Goal: Task Accomplishment & Management: Use online tool/utility

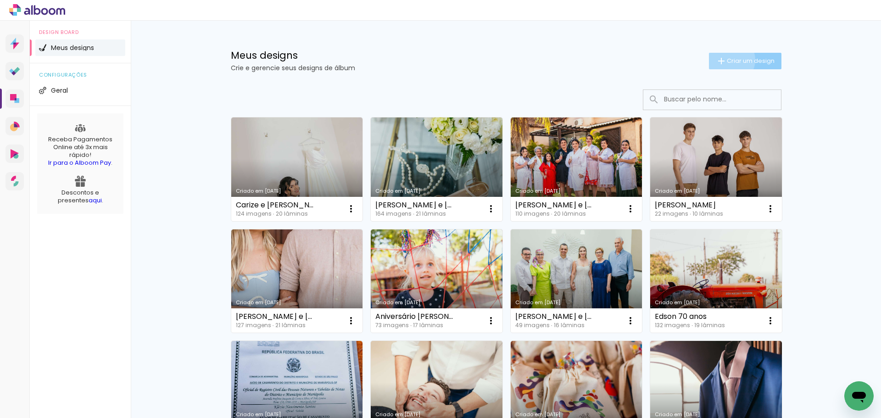
click at [727, 60] on span "Criar um design" at bounding box center [751, 61] width 48 height 6
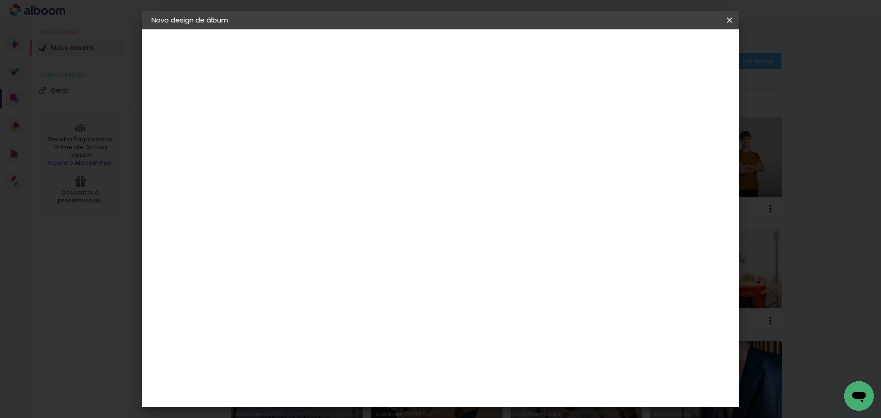
click at [302, 125] on input at bounding box center [302, 123] width 0 height 14
type input "[PERSON_NAME] e [PERSON_NAME]"
type paper-input "[PERSON_NAME] e [PERSON_NAME]"
click at [396, 53] on paper-button "Avançar" at bounding box center [373, 49] width 45 height 16
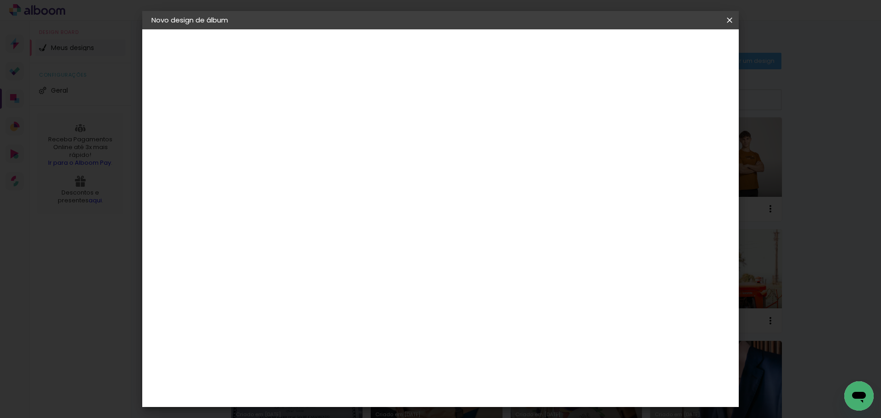
click at [0, 0] on slot "Avançar" at bounding box center [0, 0] width 0 height 0
click at [337, 153] on input "text" at bounding box center [320, 160] width 36 height 14
click at [489, 151] on paper-item "Encadernados" at bounding box center [501, 152] width 184 height 18
type input "Encadernados"
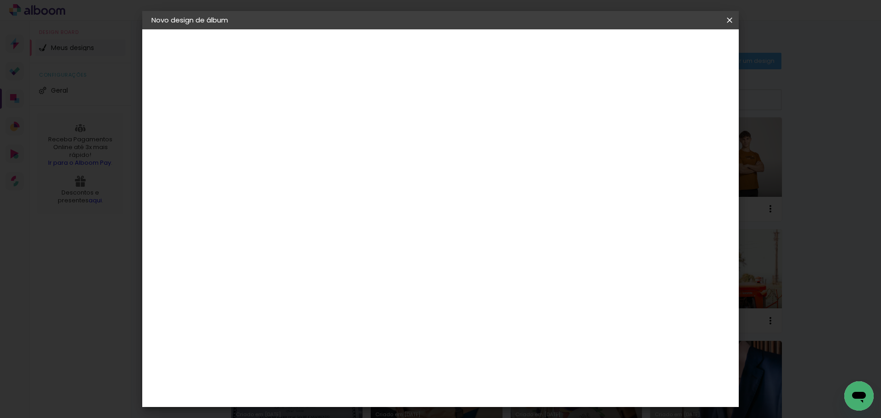
click at [398, 304] on span "25 × 30 cm" at bounding box center [381, 313] width 34 height 19
click at [0, 0] on slot "Avançar" at bounding box center [0, 0] width 0 height 0
click at [672, 50] on span "Iniciar design" at bounding box center [652, 48] width 42 height 6
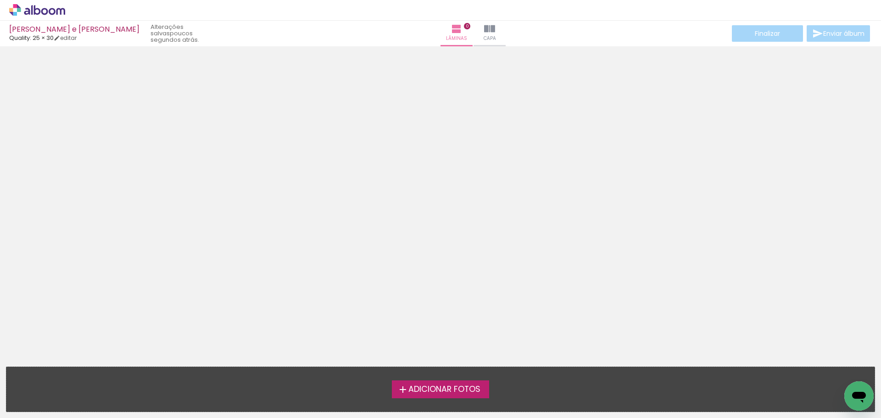
click at [441, 390] on span "Adicionar Fotos" at bounding box center [445, 390] width 72 height 8
click at [0, 0] on input "file" at bounding box center [0, 0] width 0 height 0
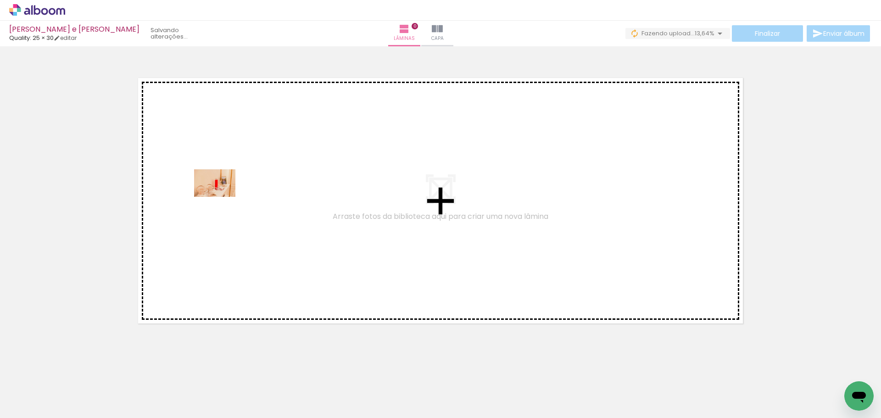
drag, startPoint x: 92, startPoint y: 398, endPoint x: 222, endPoint y: 197, distance: 239.1
click at [222, 197] on quentale-workspace at bounding box center [440, 209] width 881 height 418
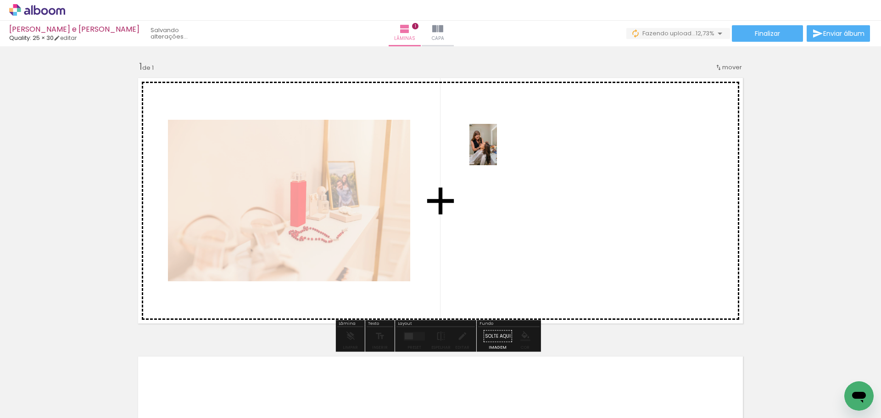
drag, startPoint x: 152, startPoint y: 388, endPoint x: 497, endPoint y: 151, distance: 418.2
click at [497, 151] on quentale-workspace at bounding box center [440, 209] width 881 height 418
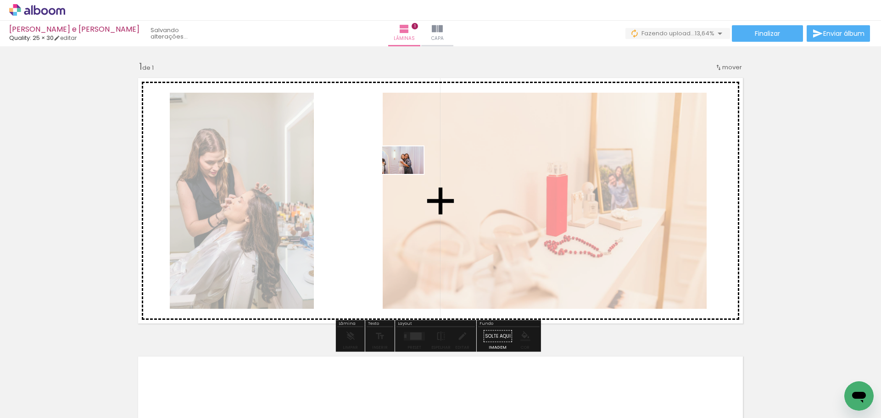
drag, startPoint x: 213, startPoint y: 390, endPoint x: 410, endPoint y: 174, distance: 291.8
click at [410, 174] on quentale-workspace at bounding box center [440, 209] width 881 height 418
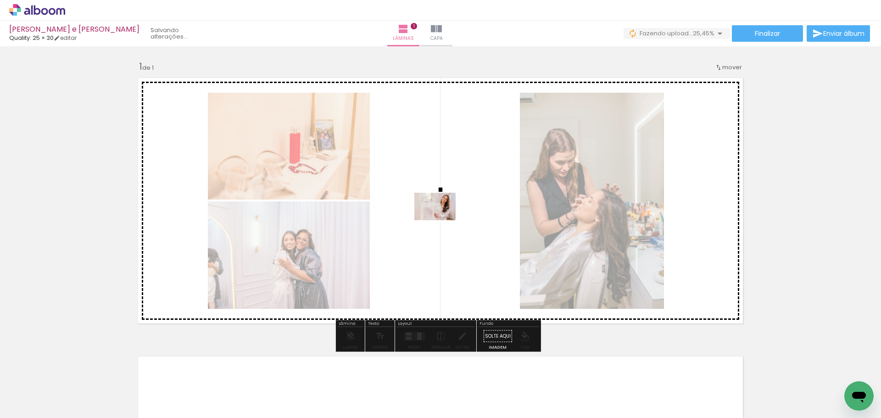
drag, startPoint x: 259, startPoint y: 384, endPoint x: 454, endPoint y: 202, distance: 267.0
click at [454, 202] on quentale-workspace at bounding box center [440, 209] width 881 height 418
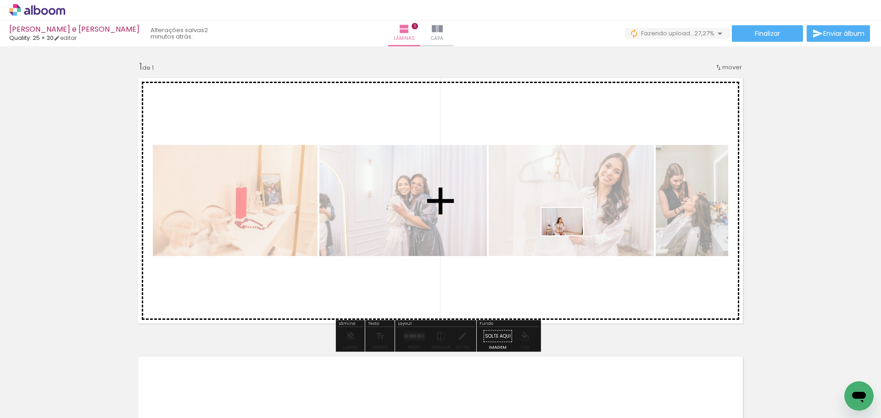
drag, startPoint x: 398, startPoint y: 388, endPoint x: 569, endPoint y: 235, distance: 228.9
click at [569, 235] on quentale-workspace at bounding box center [440, 209] width 881 height 418
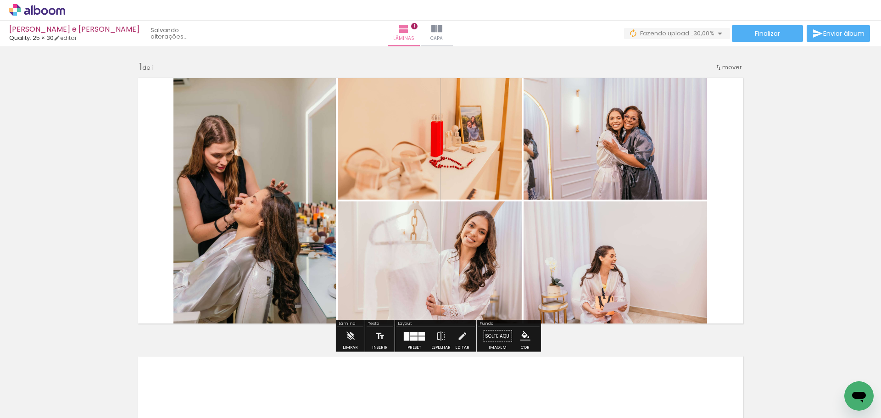
click at [823, 184] on div "Inserir lâmina 1 de 1" at bounding box center [440, 329] width 881 height 558
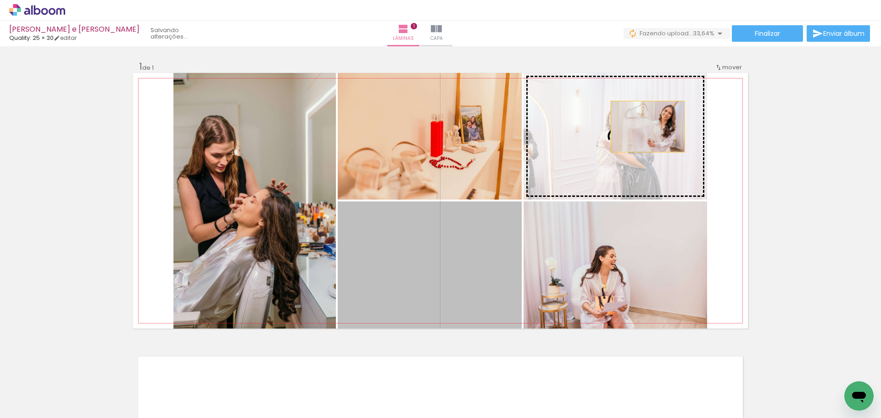
drag, startPoint x: 474, startPoint y: 263, endPoint x: 644, endPoint y: 127, distance: 218.5
click at [0, 0] on slot at bounding box center [0, 0] width 0 height 0
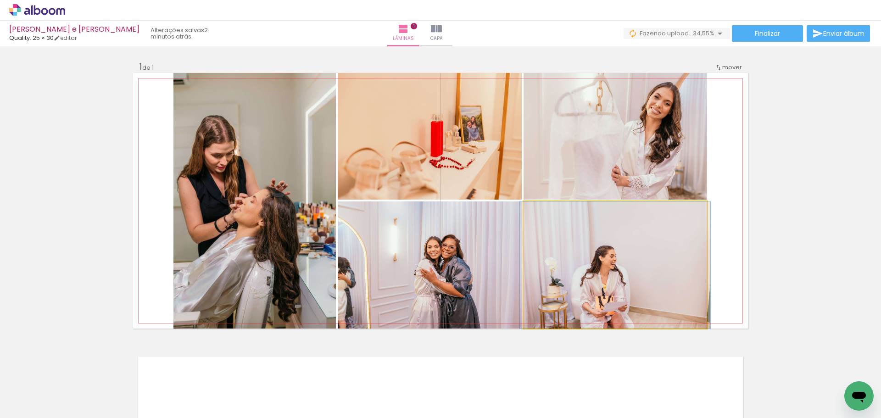
click at [680, 271] on quentale-photo at bounding box center [616, 265] width 184 height 127
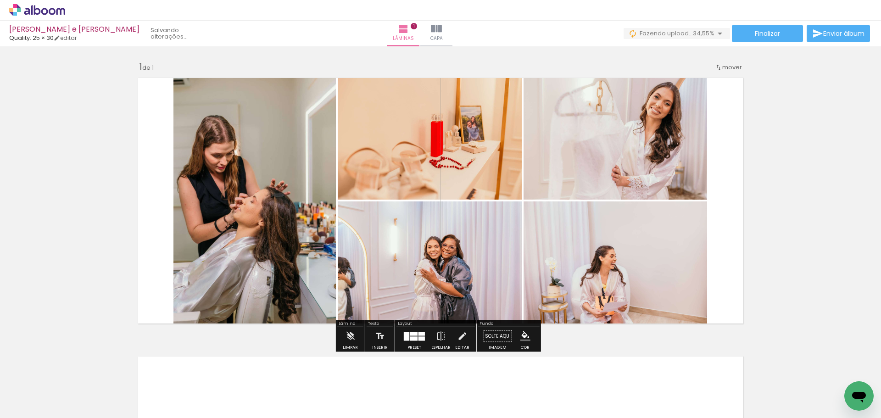
click at [793, 238] on div "Inserir lâmina 1 de 1" at bounding box center [440, 329] width 881 height 558
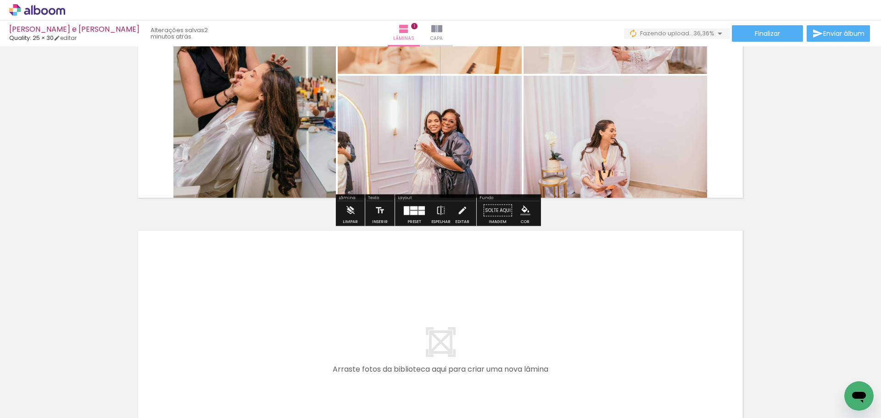
scroll to position [138, 0]
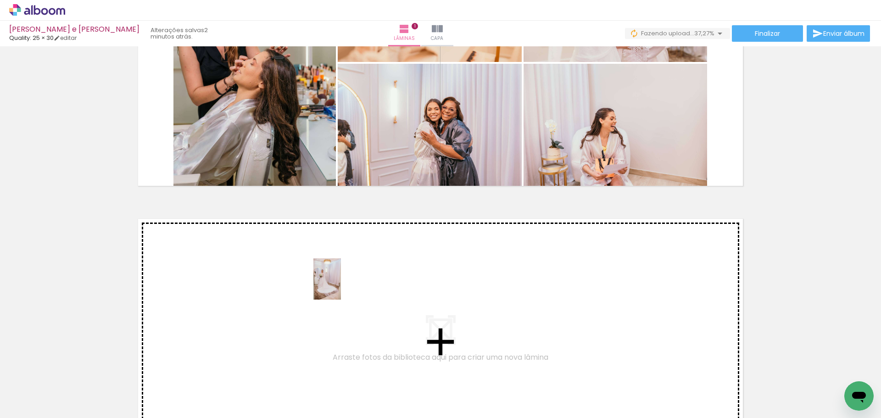
drag, startPoint x: 507, startPoint y: 392, endPoint x: 341, endPoint y: 286, distance: 196.7
click at [341, 286] on quentale-workspace at bounding box center [440, 209] width 881 height 418
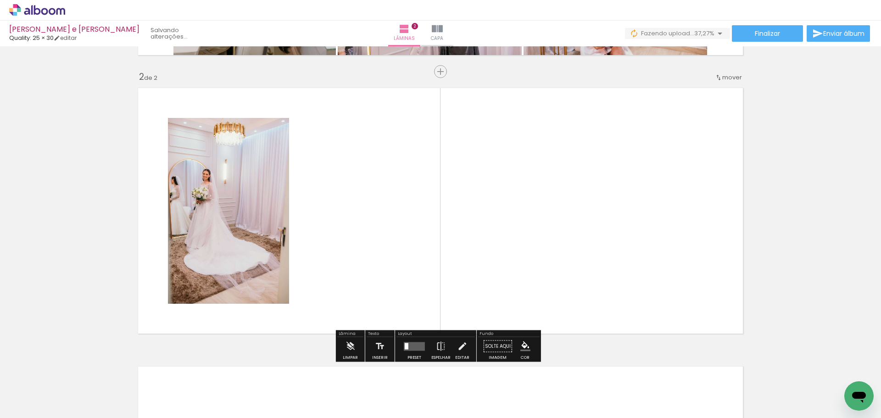
scroll to position [276, 0]
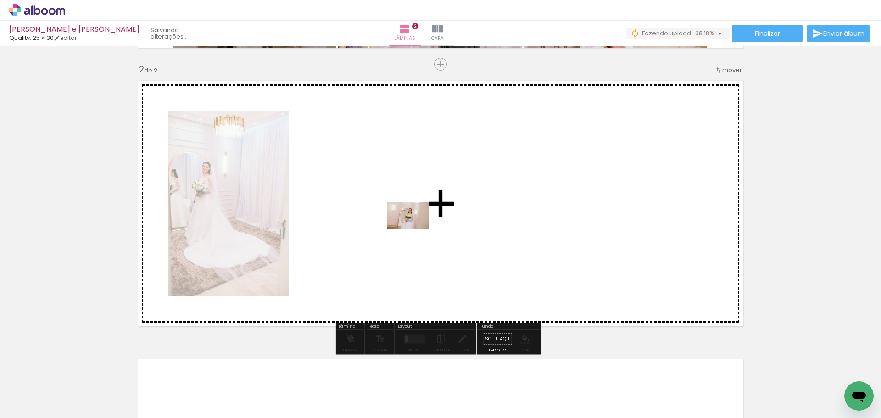
drag, startPoint x: 603, startPoint y: 377, endPoint x: 390, endPoint y: 216, distance: 267.3
click at [390, 216] on quentale-workspace at bounding box center [440, 209] width 881 height 418
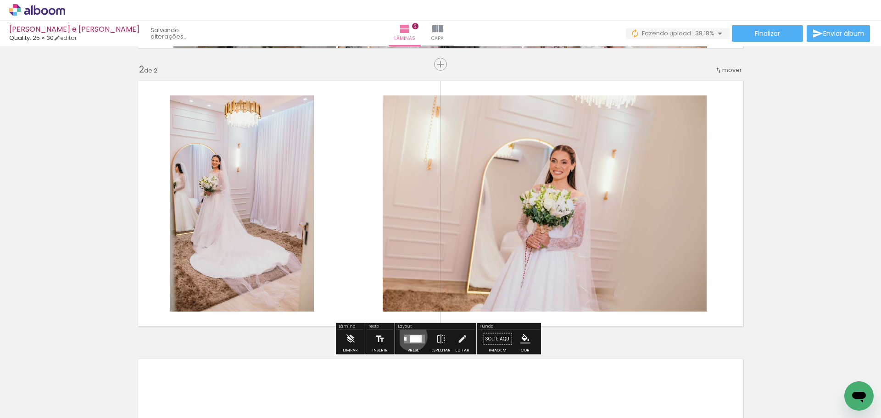
click at [410, 336] on div at bounding box center [415, 338] width 11 height 7
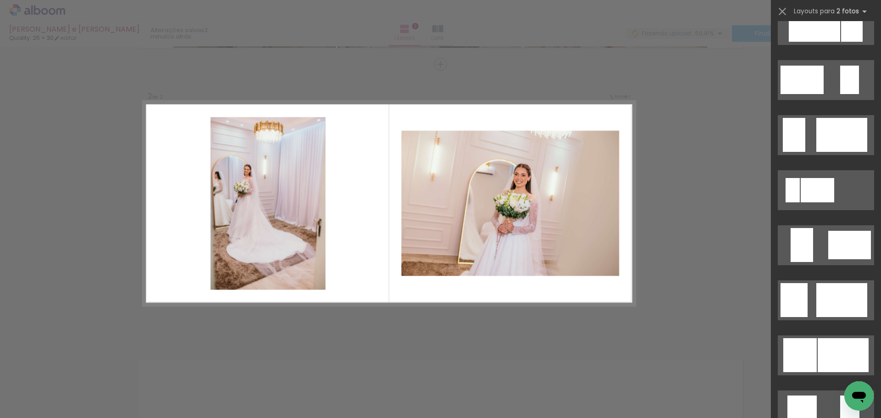
scroll to position [643, 0]
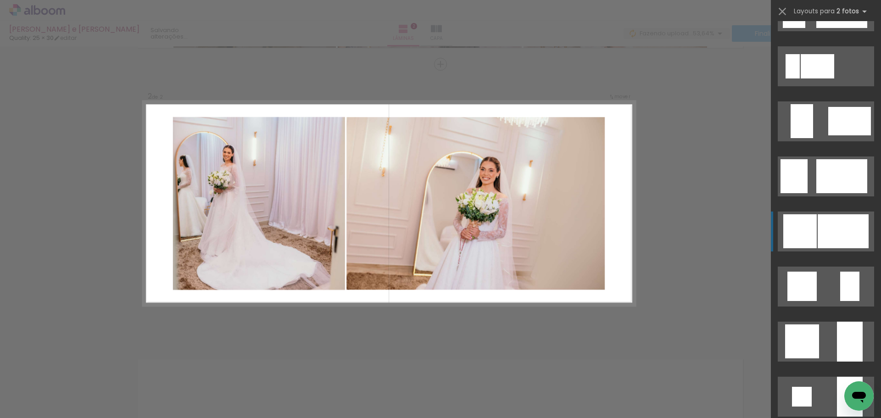
click at [832, 230] on div at bounding box center [843, 231] width 51 height 34
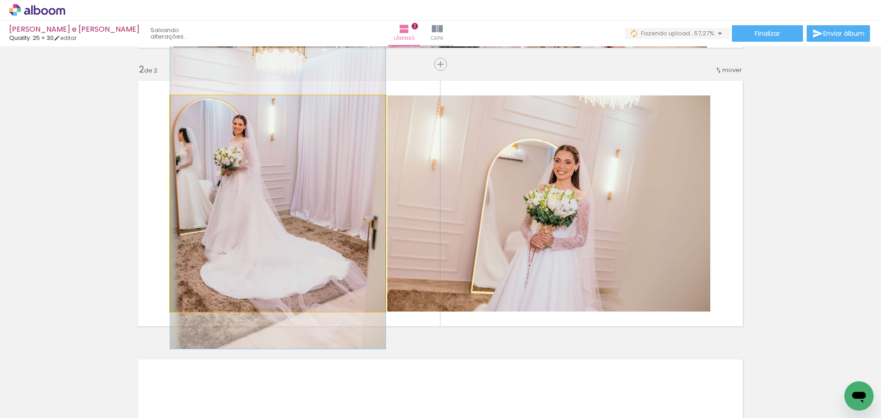
drag, startPoint x: 340, startPoint y: 245, endPoint x: 340, endPoint y: 229, distance: 15.6
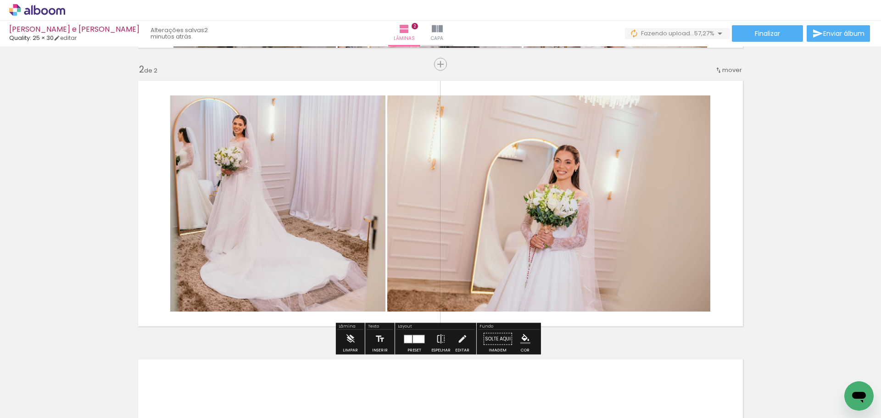
click at [797, 218] on div "Inserir lâmina 1 de 2 Inserir lâmina 2 de 2" at bounding box center [440, 192] width 881 height 836
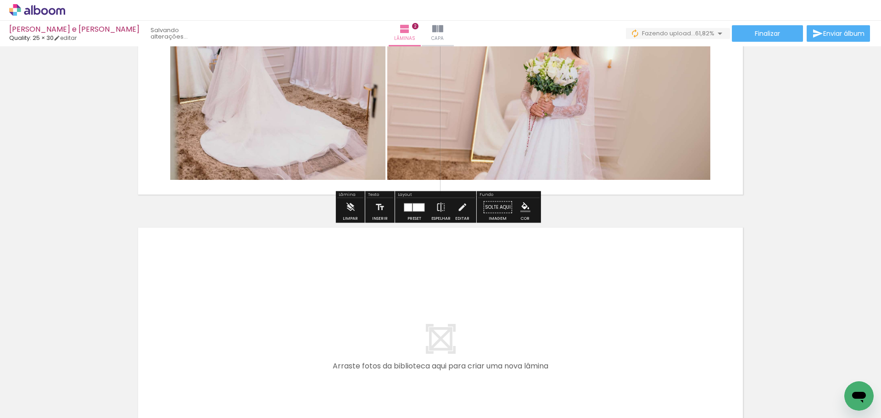
scroll to position [414, 0]
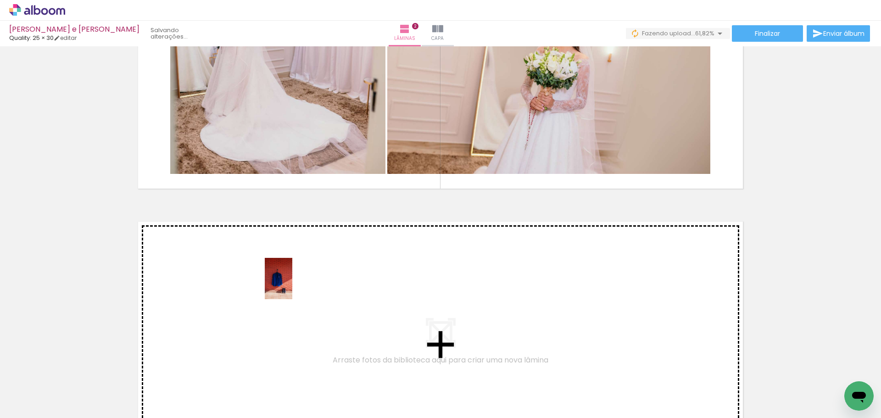
drag, startPoint x: 303, startPoint y: 402, endPoint x: 292, endPoint y: 286, distance: 117.1
click at [292, 286] on quentale-workspace at bounding box center [440, 209] width 881 height 418
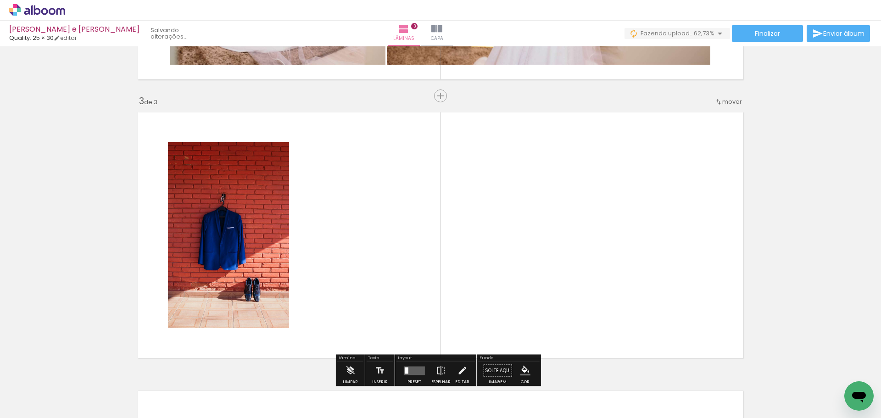
scroll to position [554, 0]
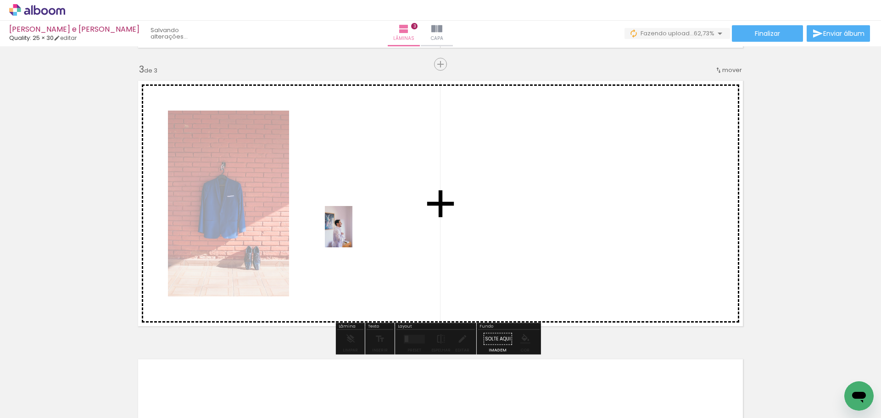
drag, startPoint x: 342, startPoint y: 394, endPoint x: 359, endPoint y: 202, distance: 193.1
click at [359, 202] on quentale-workspace at bounding box center [440, 209] width 881 height 418
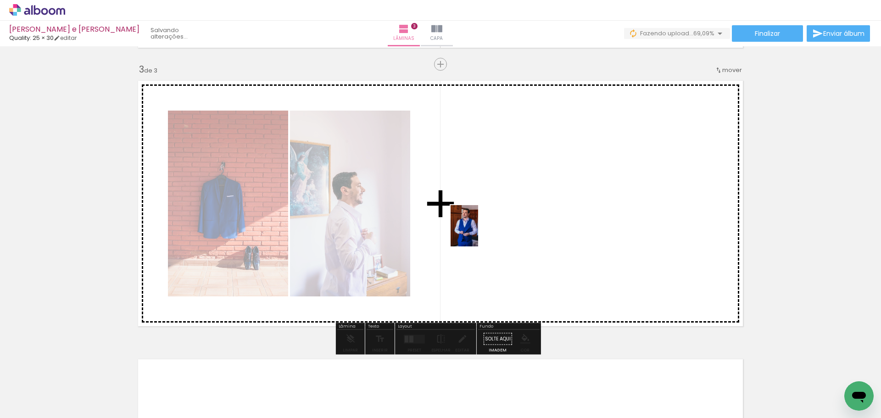
drag, startPoint x: 462, startPoint y: 377, endPoint x: 478, endPoint y: 223, distance: 155.1
click at [478, 224] on quentale-workspace at bounding box center [440, 209] width 881 height 418
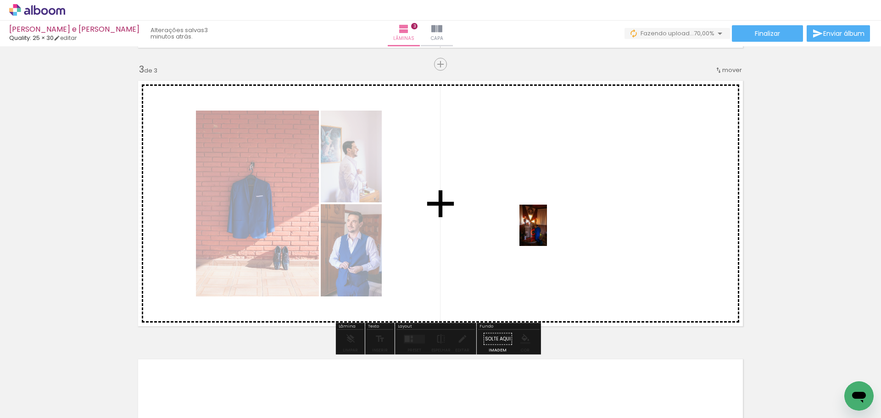
drag, startPoint x: 561, startPoint y: 393, endPoint x: 547, endPoint y: 229, distance: 165.4
click at [547, 229] on quentale-workspace at bounding box center [440, 209] width 881 height 418
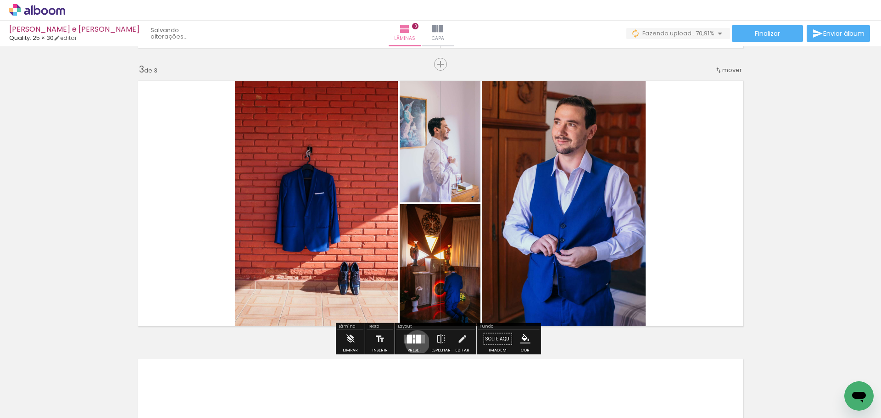
click at [416, 342] on div at bounding box center [418, 339] width 5 height 9
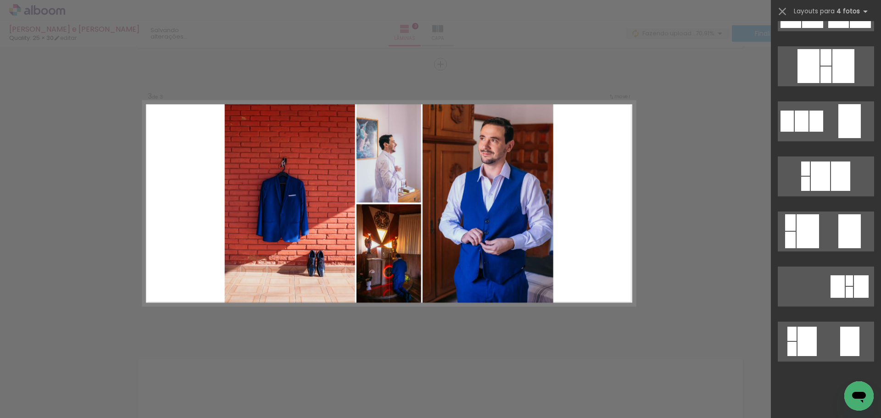
scroll to position [0, 0]
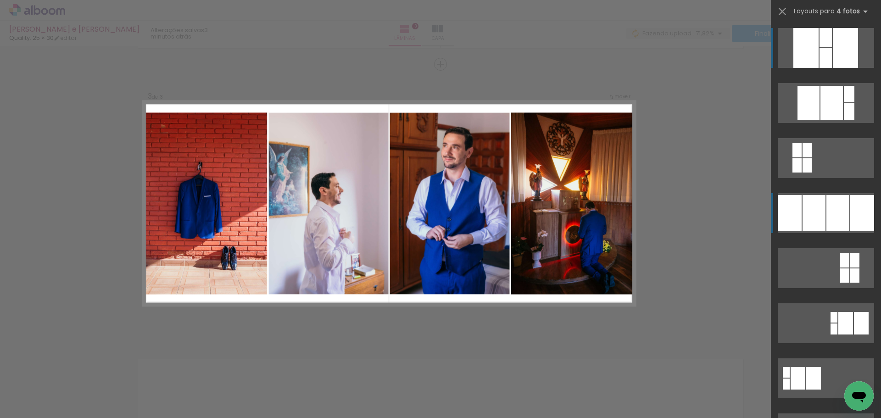
click at [819, 204] on div at bounding box center [814, 213] width 23 height 36
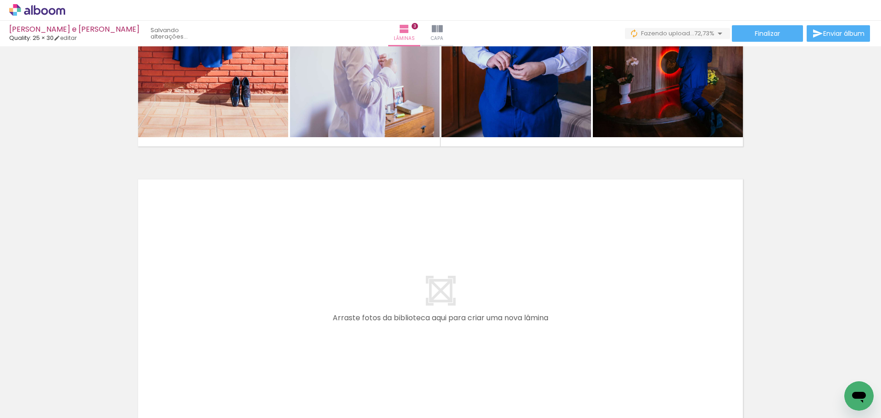
scroll to position [738, 0]
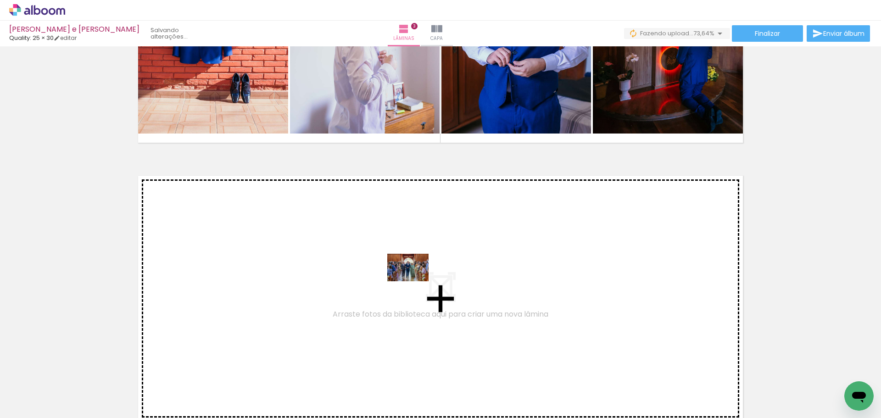
drag, startPoint x: 648, startPoint y: 380, endPoint x: 414, endPoint y: 281, distance: 253.4
click at [414, 281] on quentale-workspace at bounding box center [440, 209] width 881 height 418
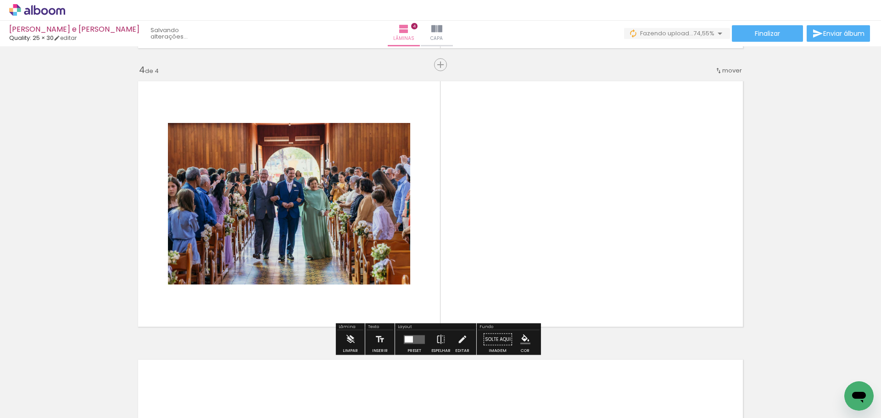
scroll to position [833, 0]
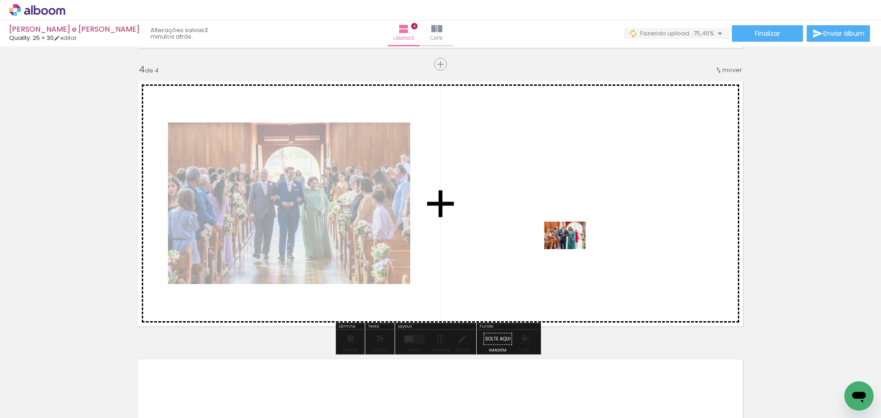
drag, startPoint x: 719, startPoint y: 387, endPoint x: 572, endPoint y: 249, distance: 201.7
click at [572, 249] on quentale-workspace at bounding box center [440, 209] width 881 height 418
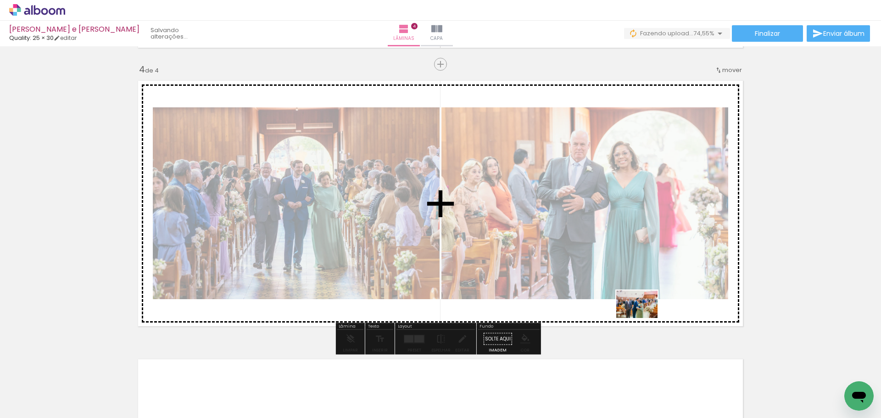
drag, startPoint x: 768, startPoint y: 391, endPoint x: 633, endPoint y: 316, distance: 154.7
click at [633, 316] on quentale-workspace at bounding box center [440, 209] width 881 height 418
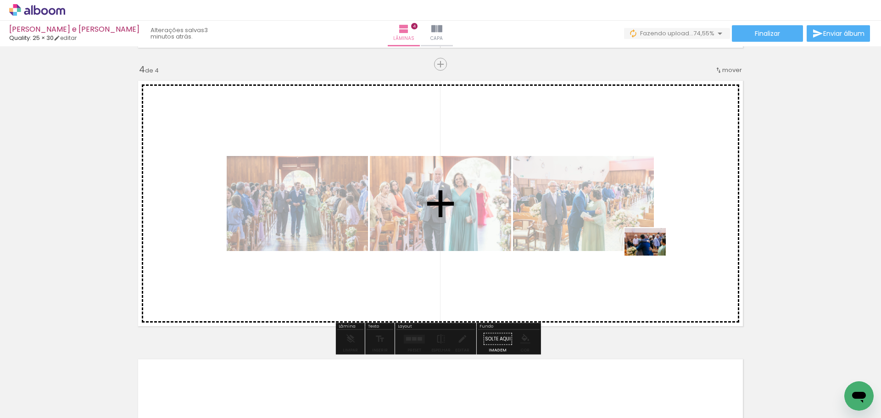
drag, startPoint x: 812, startPoint y: 392, endPoint x: 652, endPoint y: 256, distance: 210.0
click at [652, 256] on quentale-workspace at bounding box center [440, 209] width 881 height 418
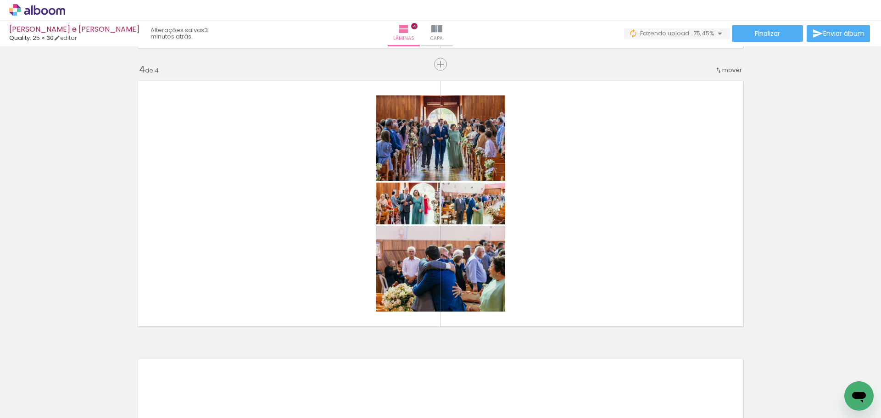
scroll to position [0, 472]
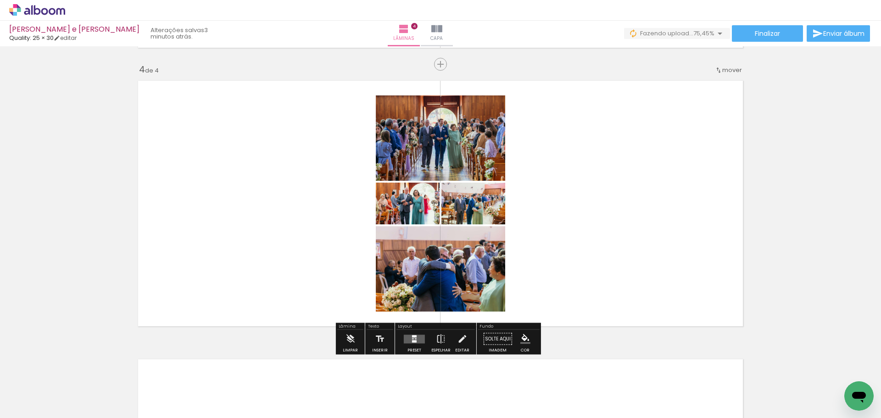
click at [408, 334] on div at bounding box center [414, 339] width 25 height 18
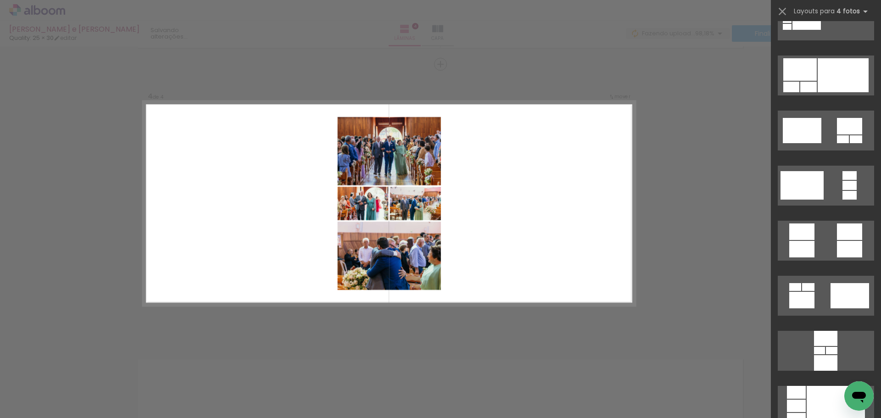
scroll to position [0, 0]
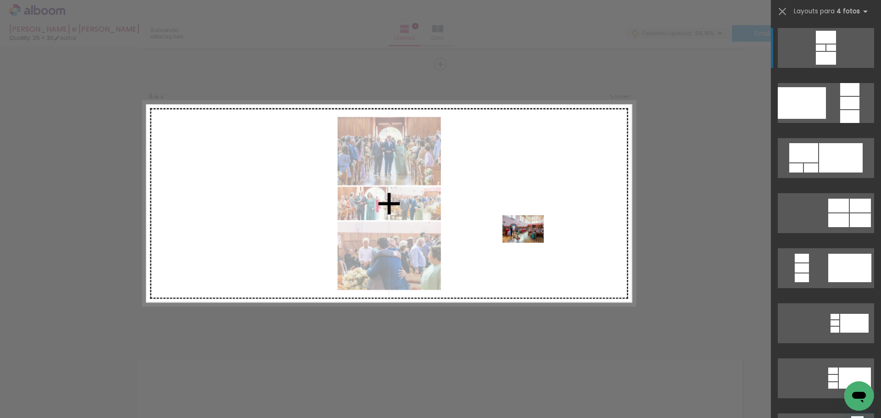
drag, startPoint x: 407, startPoint y: 395, endPoint x: 531, endPoint y: 242, distance: 197.1
click at [531, 242] on quentale-workspace at bounding box center [440, 209] width 881 height 418
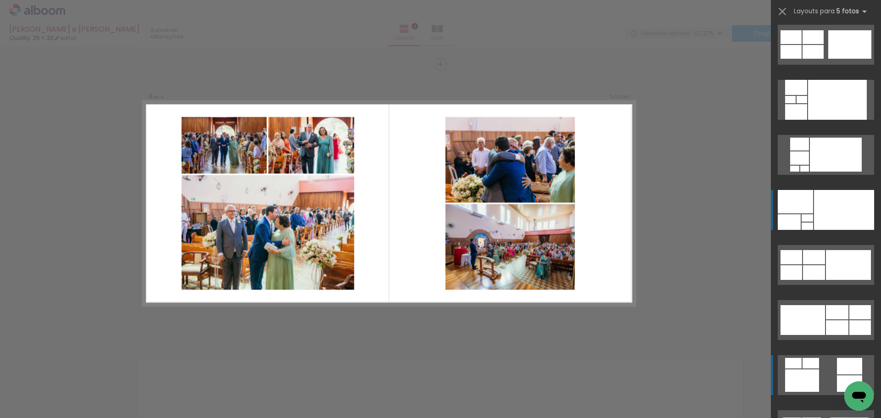
scroll to position [138, 0]
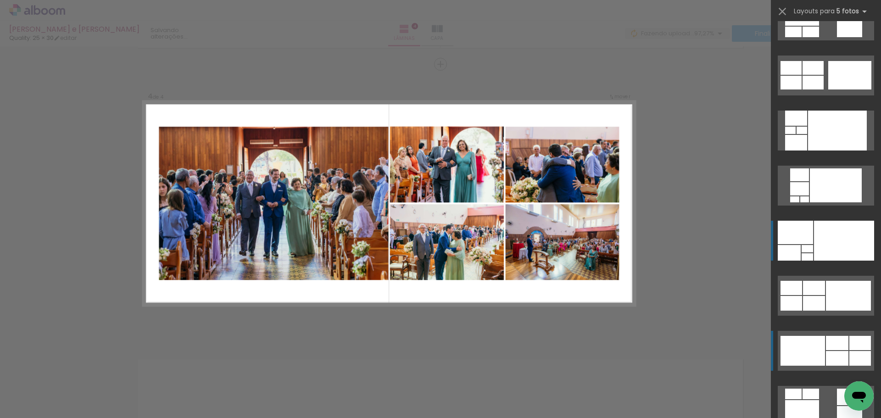
click at [835, 340] on div at bounding box center [837, 343] width 22 height 14
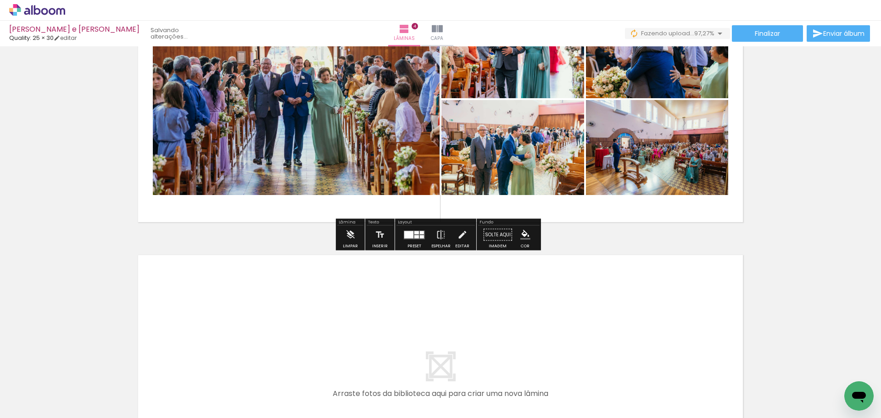
scroll to position [971, 0]
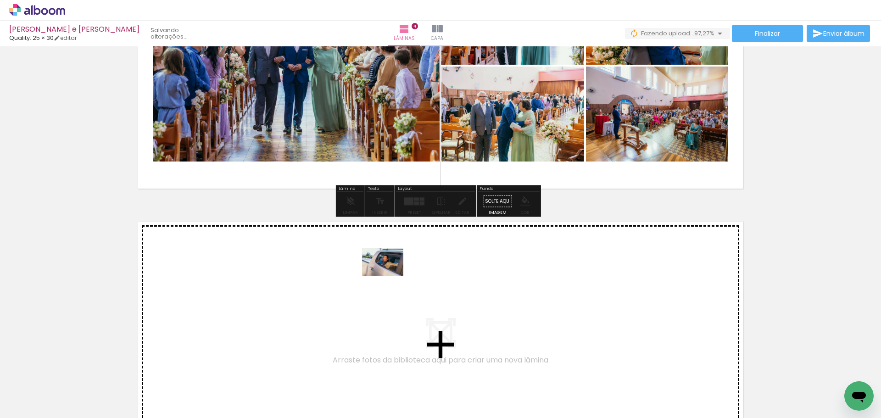
drag, startPoint x: 456, startPoint y: 393, endPoint x: 390, endPoint y: 276, distance: 134.4
click at [390, 276] on quentale-workspace at bounding box center [440, 209] width 881 height 418
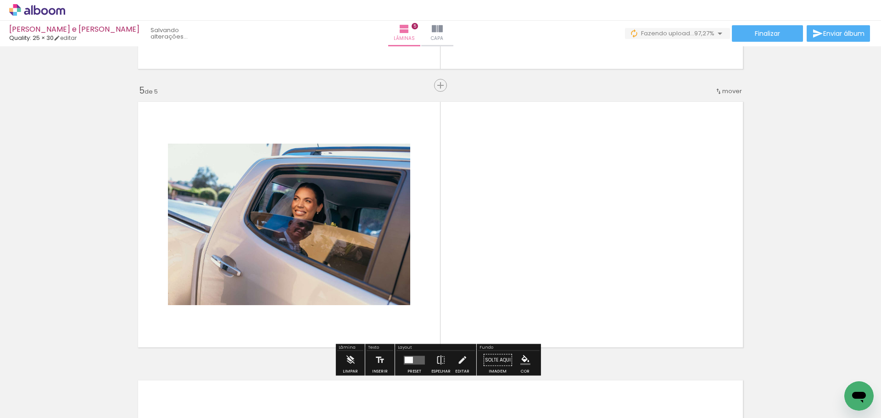
scroll to position [1112, 0]
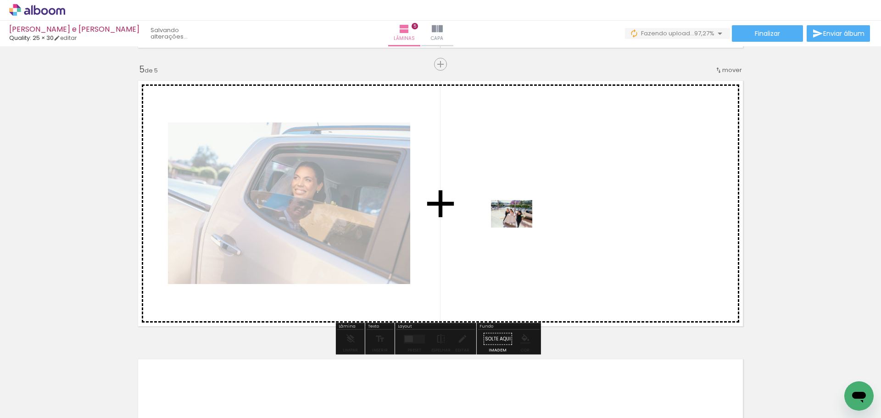
drag, startPoint x: 509, startPoint y: 394, endPoint x: 519, endPoint y: 221, distance: 173.3
click at [519, 221] on quentale-workspace at bounding box center [440, 209] width 881 height 418
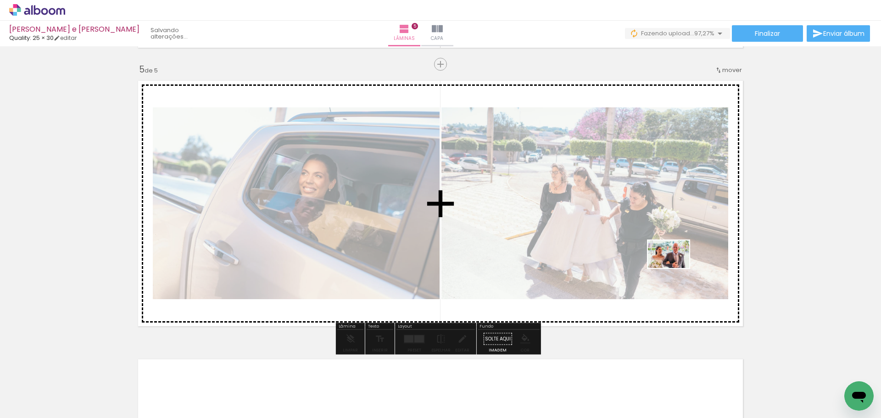
drag, startPoint x: 605, startPoint y: 392, endPoint x: 676, endPoint y: 268, distance: 143.3
click at [676, 268] on quentale-workspace at bounding box center [440, 209] width 881 height 418
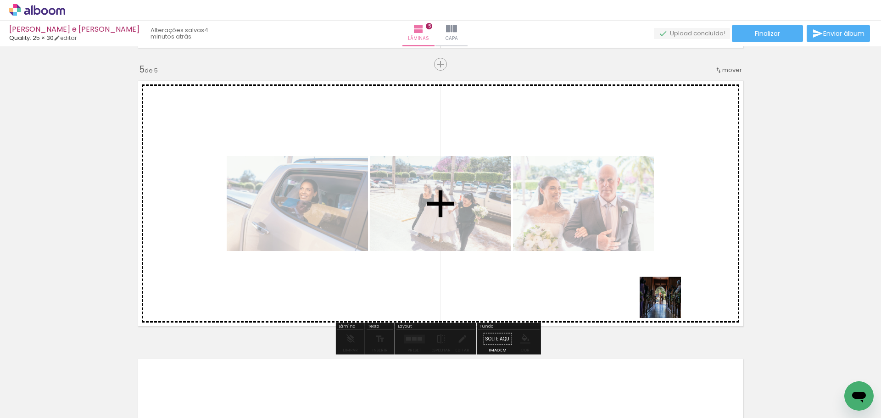
drag, startPoint x: 661, startPoint y: 390, endPoint x: 656, endPoint y: 246, distance: 144.7
click at [656, 246] on quentale-workspace at bounding box center [440, 209] width 881 height 418
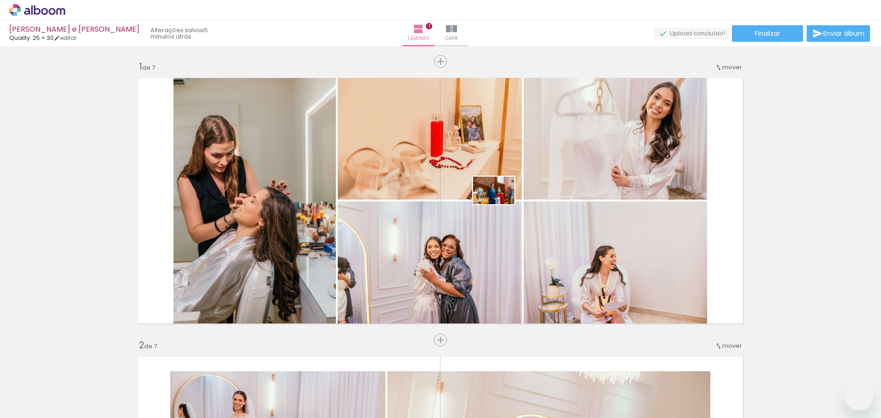
click at [498, 199] on quentale-workspace at bounding box center [440, 209] width 881 height 418
